Goal: Task Accomplishment & Management: Manage account settings

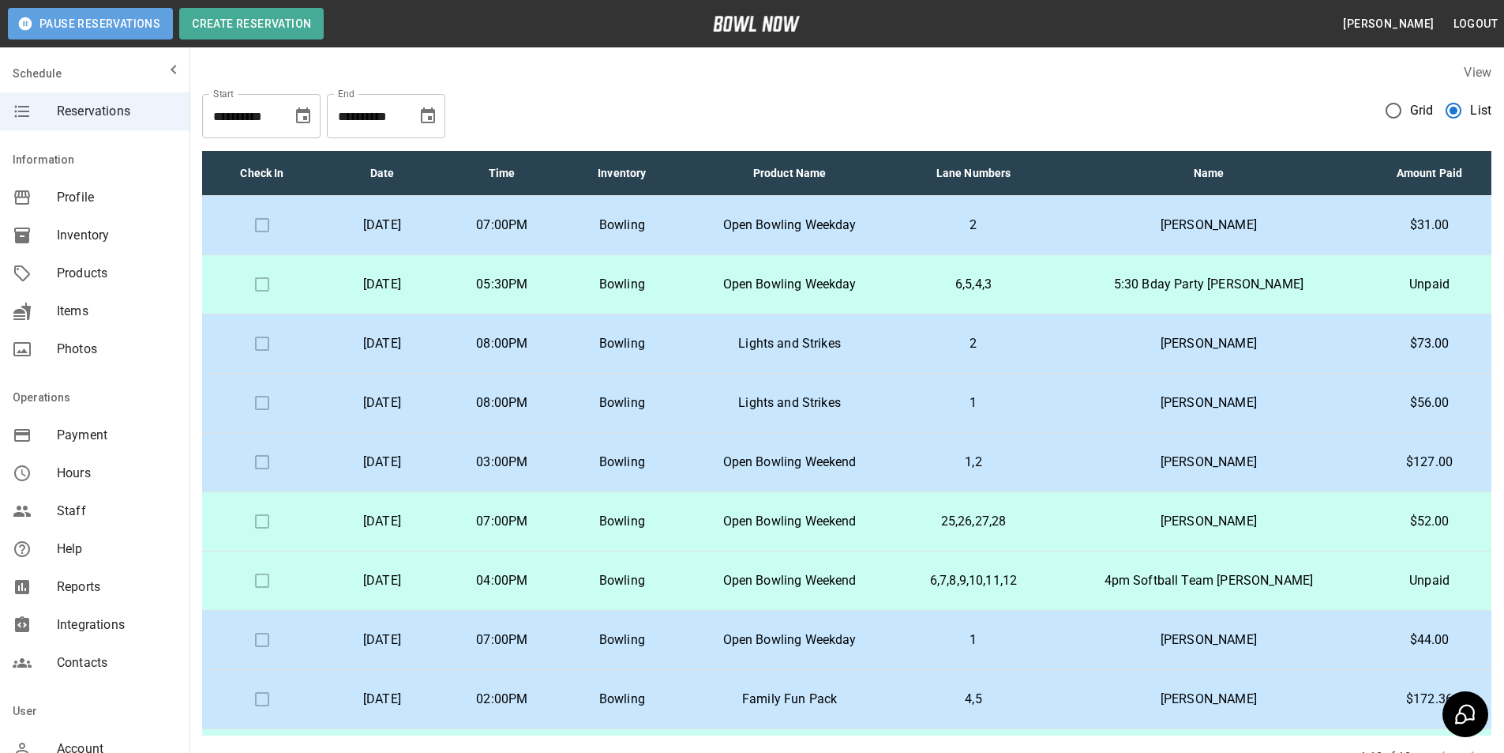
click at [89, 36] on button "Pause Reservations" at bounding box center [90, 24] width 165 height 32
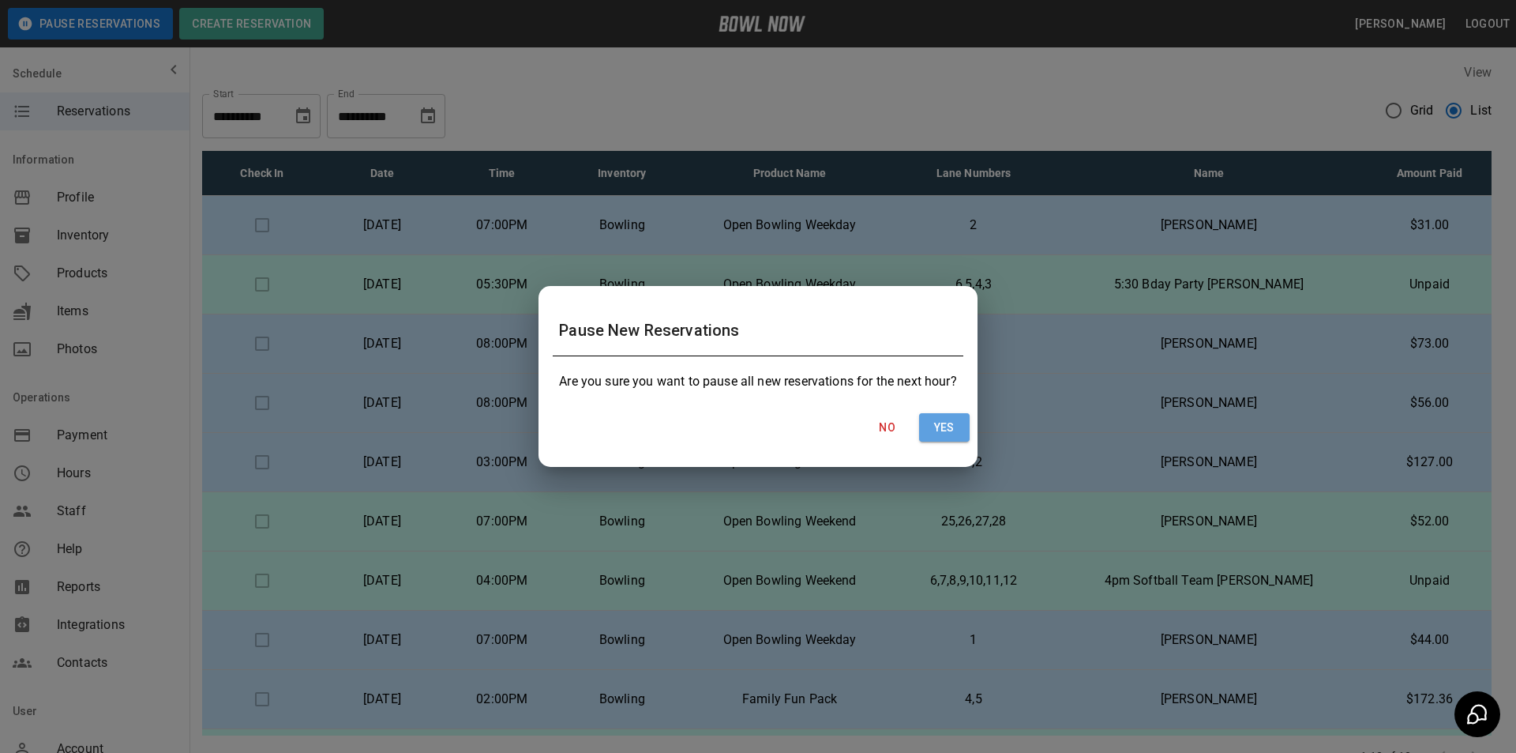
click at [932, 416] on button "Yes" at bounding box center [944, 427] width 51 height 29
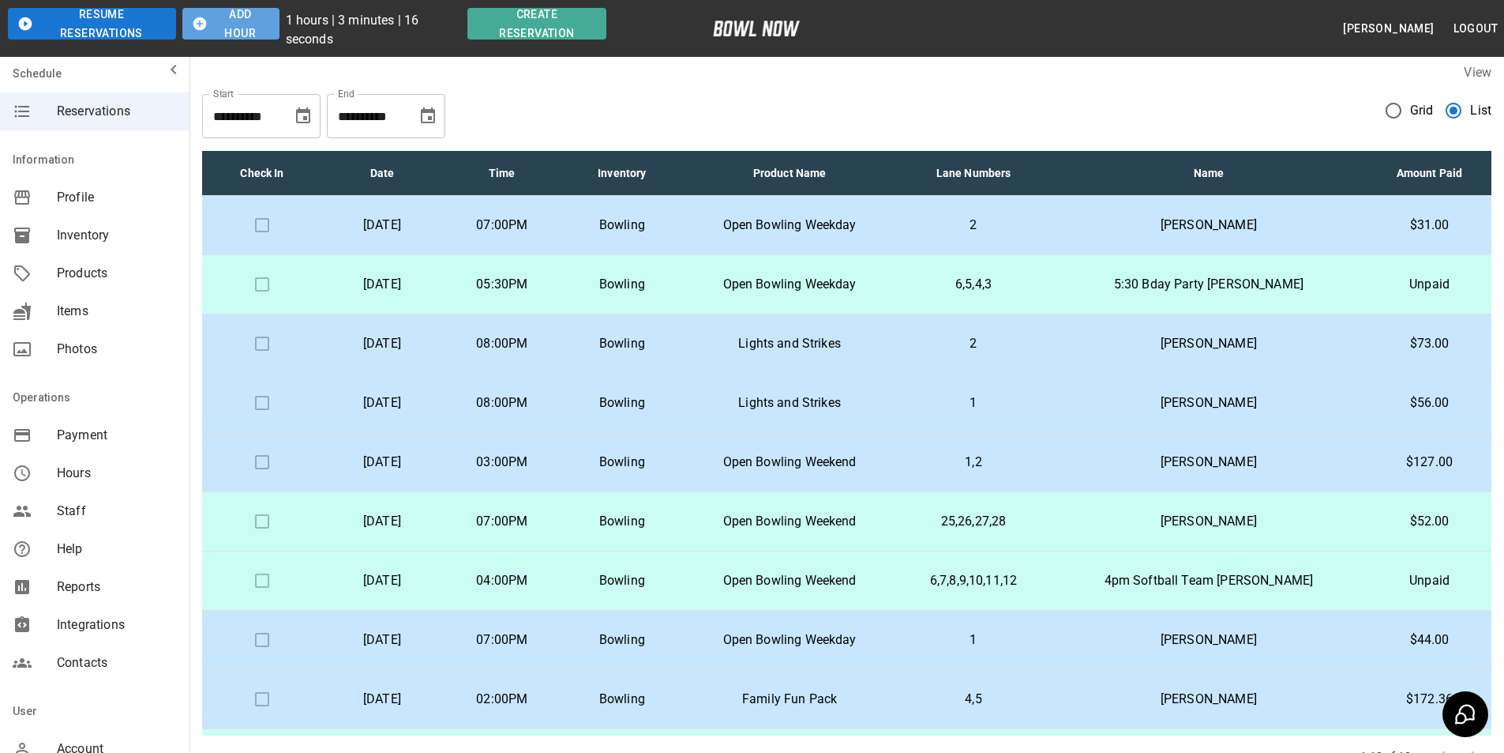
click at [258, 32] on button "Add Hour" at bounding box center [230, 24] width 97 height 32
click at [229, 31] on button "Add Hour" at bounding box center [230, 24] width 97 height 32
click at [193, 24] on icon "button" at bounding box center [201, 24] width 16 height 16
